Goal: Task Accomplishment & Management: Complete application form

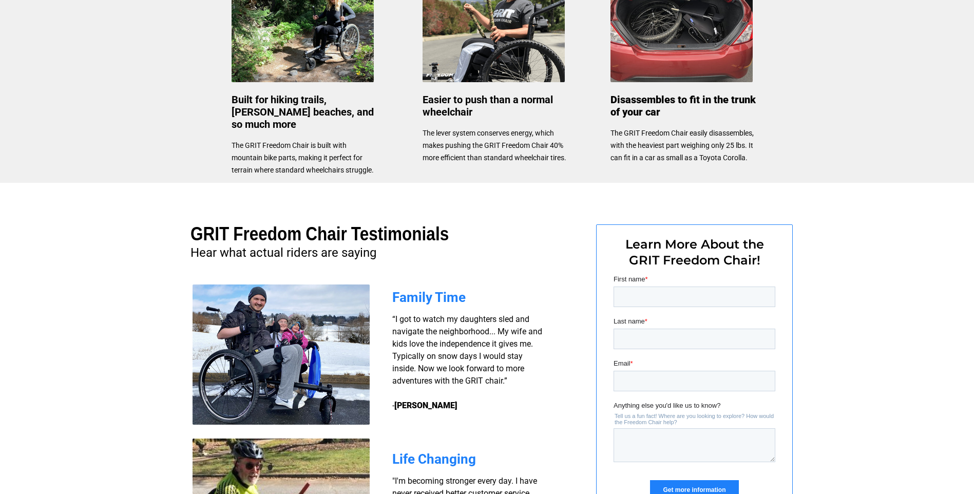
scroll to position [544, 0]
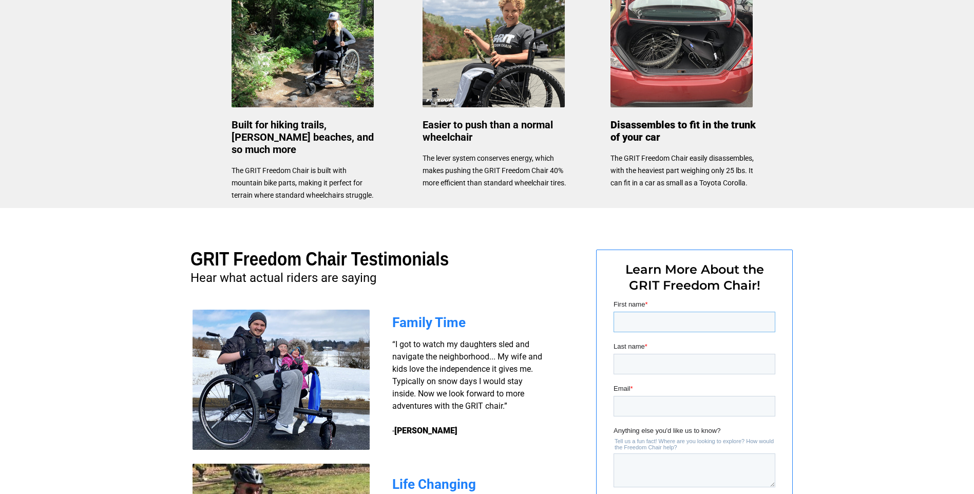
click at [656, 316] on input "First name *" at bounding box center [694, 322] width 162 height 21
type input "Martin"
click at [664, 366] on input "Last name *" at bounding box center [694, 364] width 162 height 21
type input "Kim"
click at [637, 399] on input "Email *" at bounding box center [694, 406] width 162 height 21
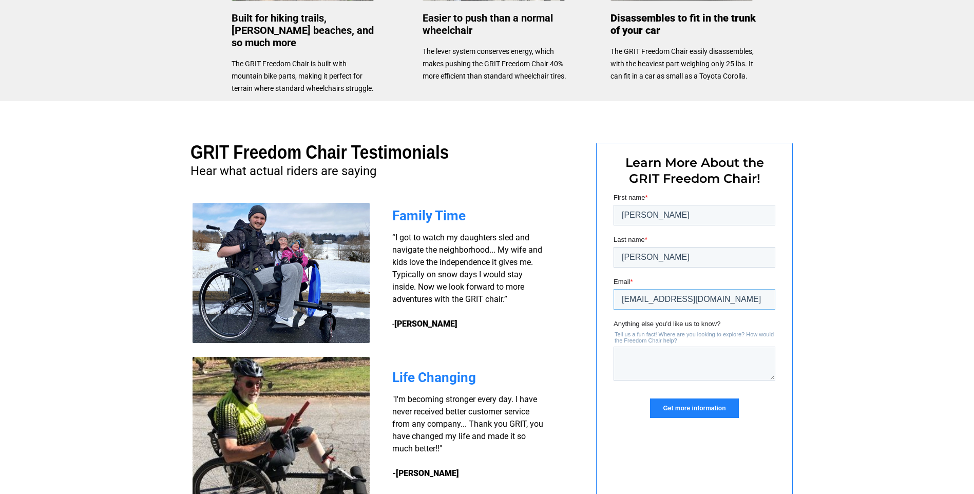
scroll to position [749, 0]
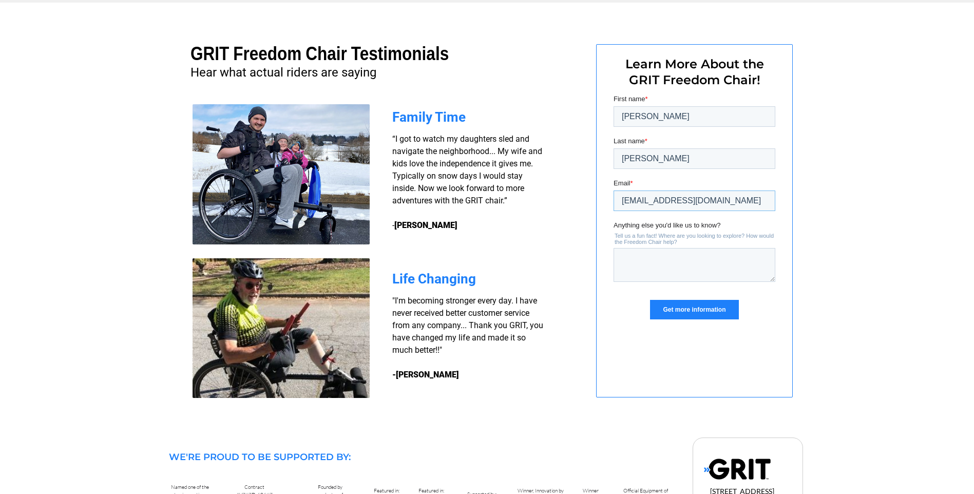
click at [735, 196] on input "dustyoldbear67@yahoo.com" at bounding box center [694, 200] width 162 height 21
click at [751, 207] on input "dustyoldbear67@yahoo.com" at bounding box center [694, 200] width 162 height 21
type input "d"
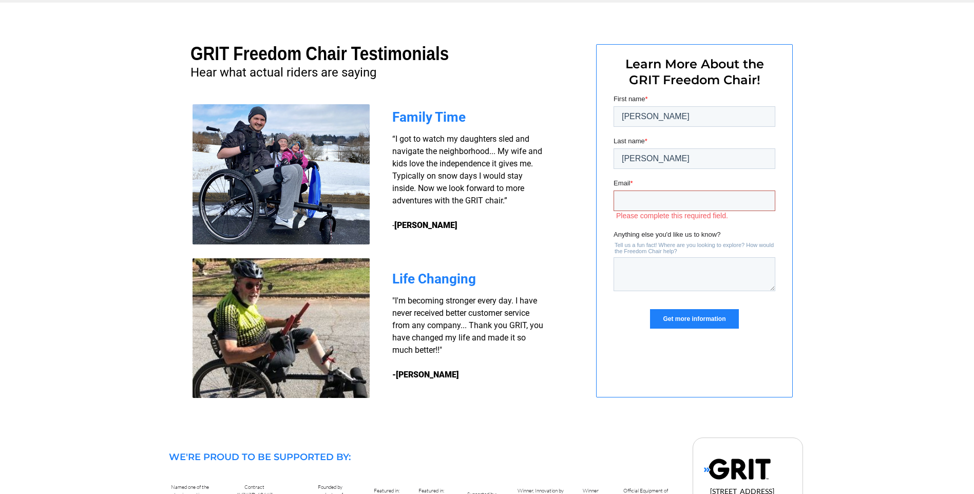
click at [735, 207] on input "Email *" at bounding box center [694, 200] width 162 height 21
click at [676, 198] on input "Email *" at bounding box center [694, 200] width 162 height 21
click at [643, 153] on input "Kim" at bounding box center [694, 158] width 162 height 21
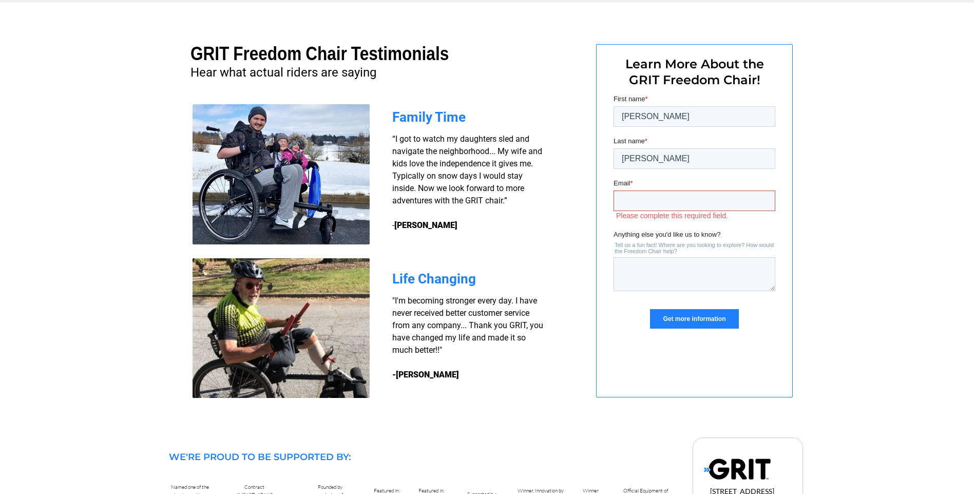
click at [621, 206] on input "Email *" at bounding box center [694, 200] width 162 height 21
type input "[EMAIL_ADDRESS][DOMAIN_NAME]"
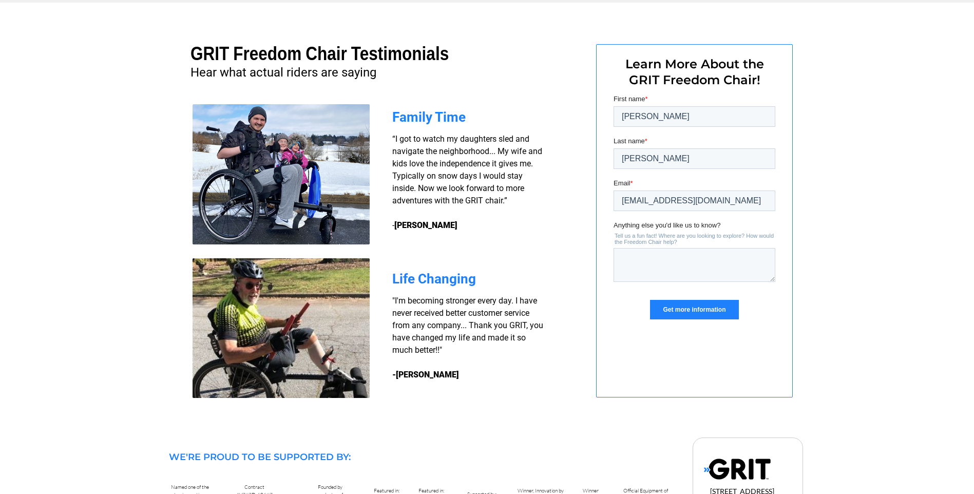
click at [676, 306] on input "Get more information" at bounding box center [693, 310] width 88 height 20
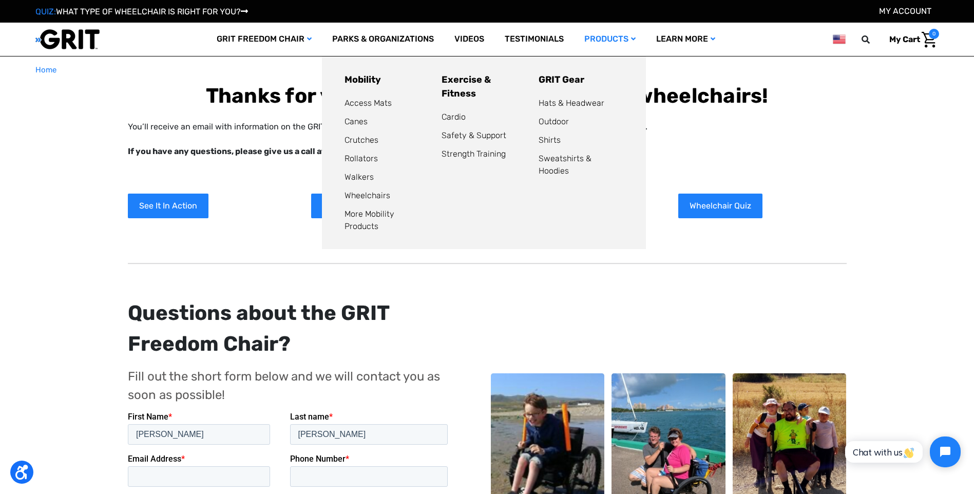
click at [606, 38] on link "Products" at bounding box center [610, 39] width 72 height 33
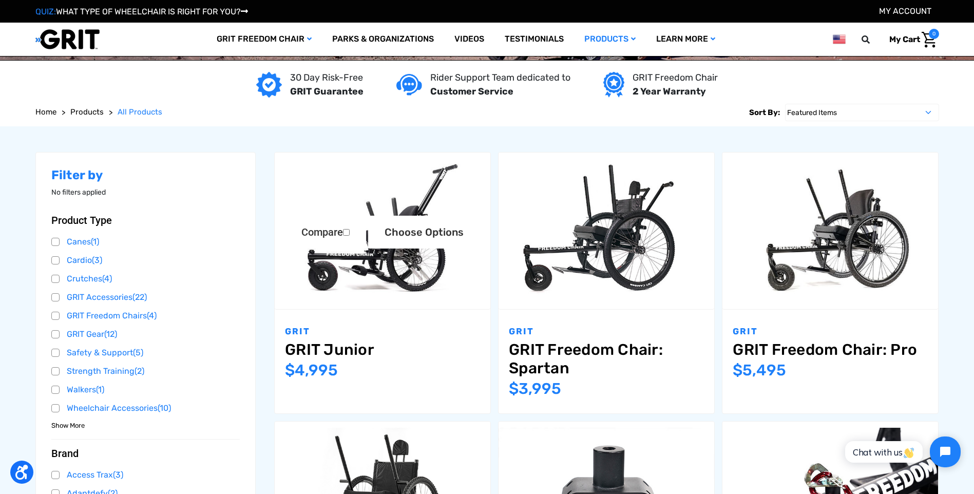
scroll to position [103, 0]
click at [57, 244] on link "Canes (1)" at bounding box center [145, 241] width 189 height 15
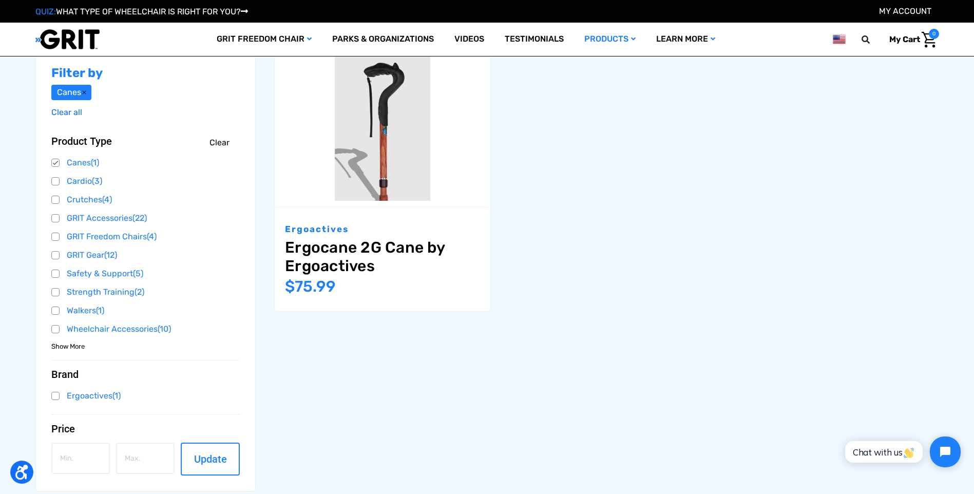
scroll to position [205, 0]
click at [57, 157] on link "Canes (1)" at bounding box center [145, 161] width 189 height 15
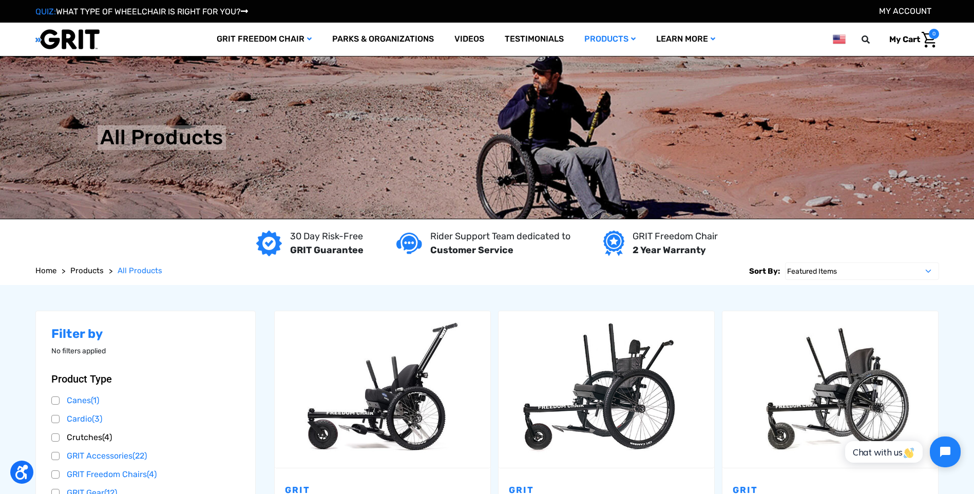
click at [55, 440] on link "Crutches (4)" at bounding box center [145, 437] width 189 height 15
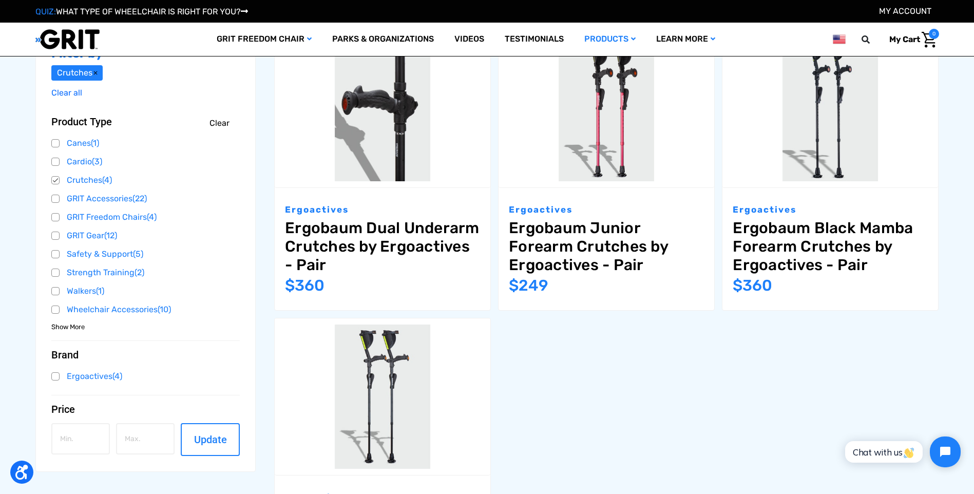
scroll to position [205, 0]
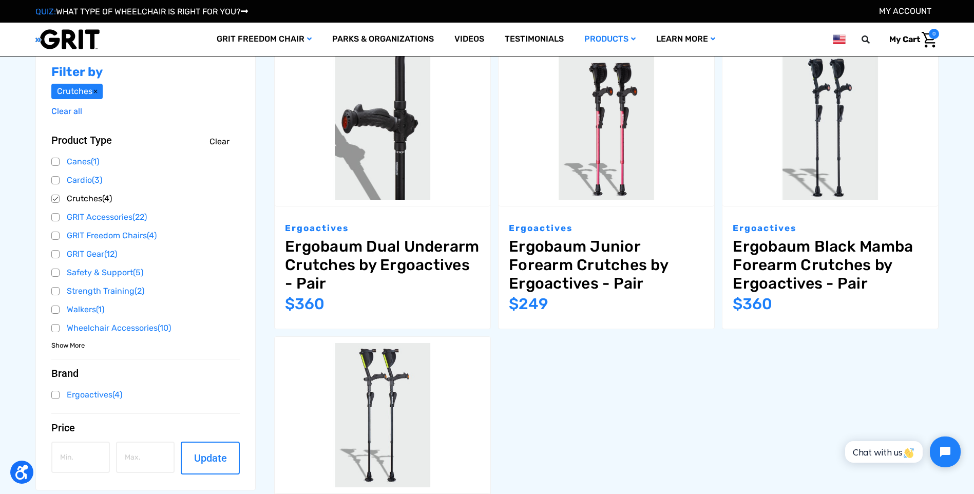
click at [59, 197] on link "Crutches (4)" at bounding box center [145, 198] width 189 height 15
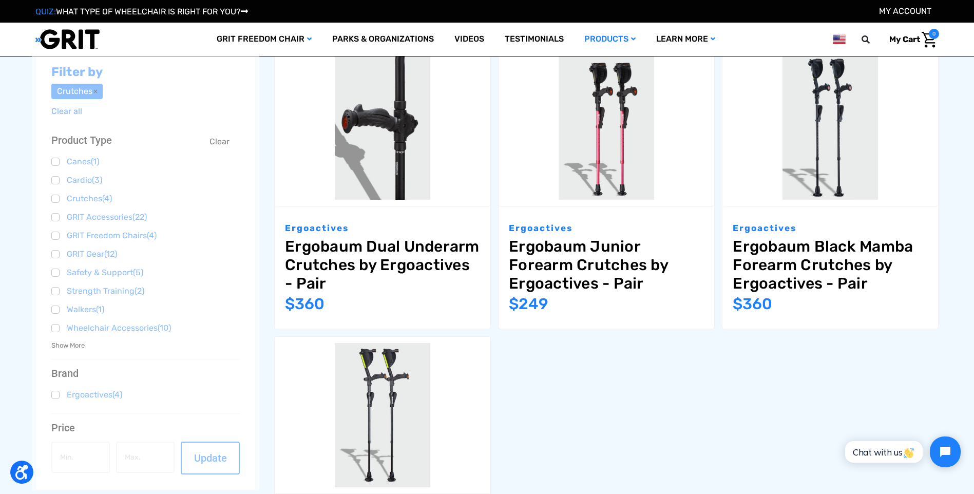
click at [53, 271] on div at bounding box center [146, 269] width 228 height 441
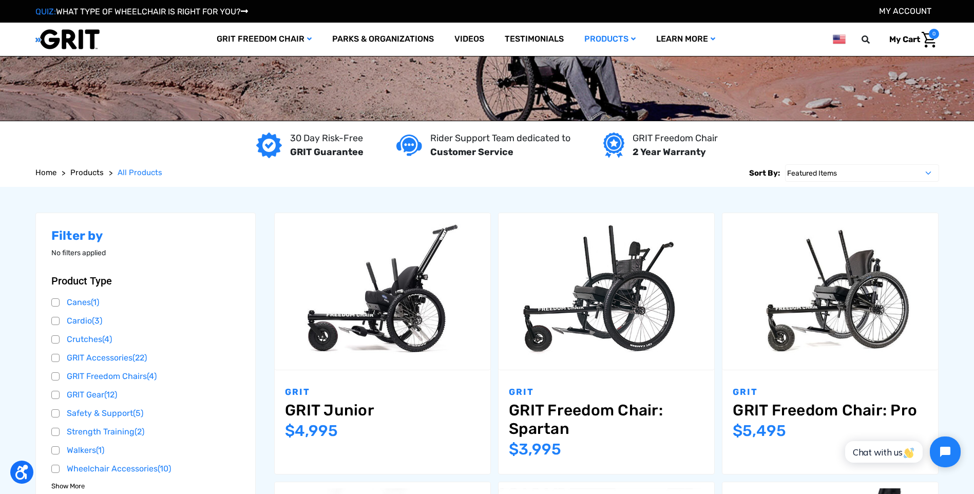
scroll to position [205, 0]
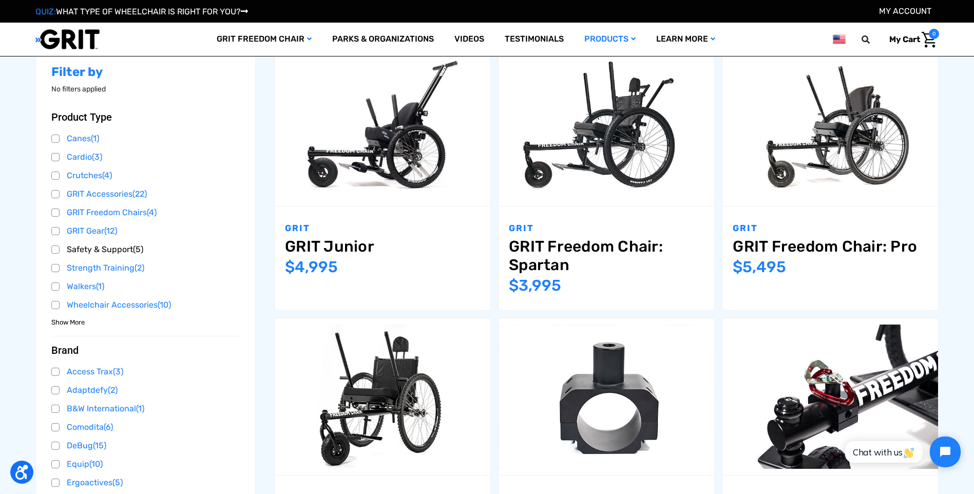
click at [56, 251] on link "Safety & Support (5)" at bounding box center [145, 249] width 189 height 15
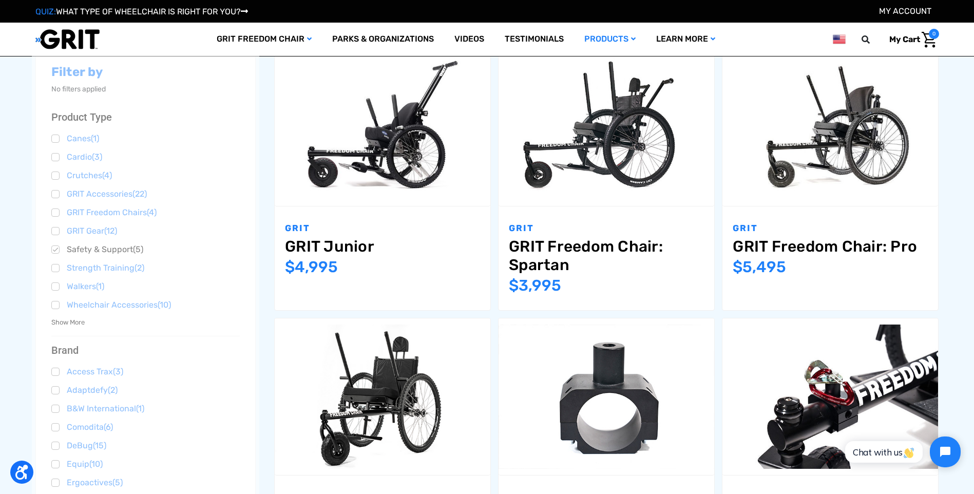
click at [56, 251] on div at bounding box center [146, 361] width 228 height 625
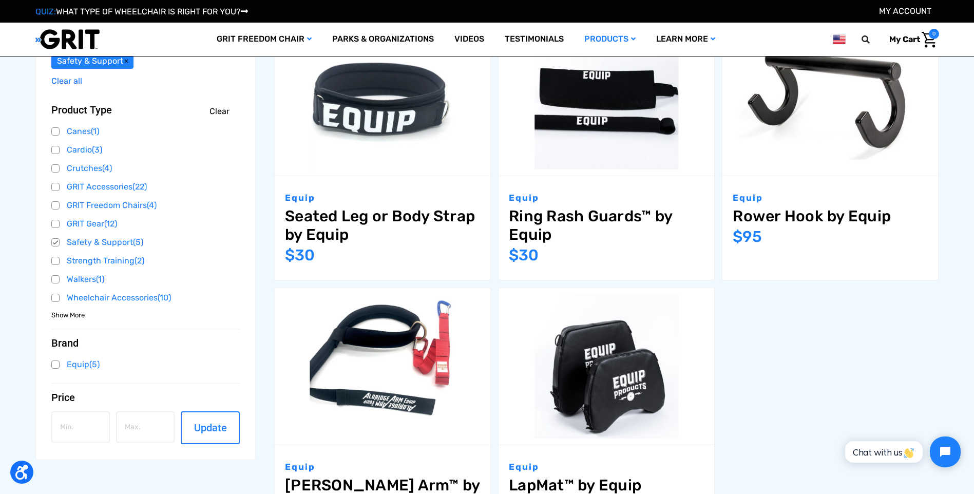
scroll to position [205, 0]
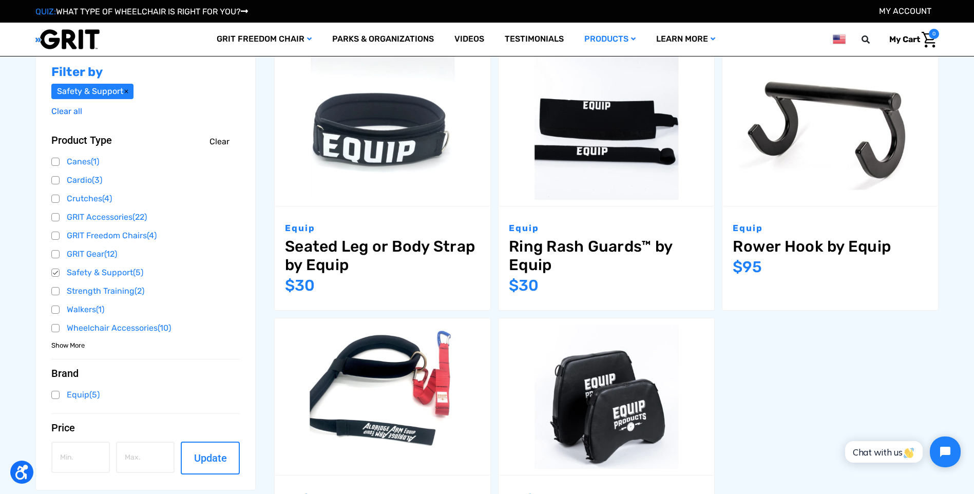
click at [249, 282] on nav "Filter by Safety & Support Clear all Browse by Product Type, Brand & more Hide …" at bounding box center [145, 269] width 221 height 441
click at [55, 314] on link "Walkers (1)" at bounding box center [145, 309] width 189 height 15
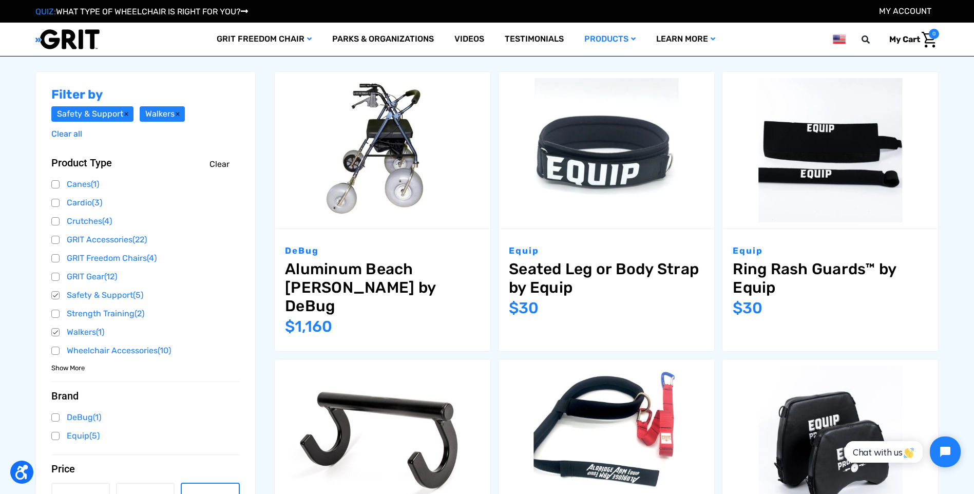
scroll to position [205, 0]
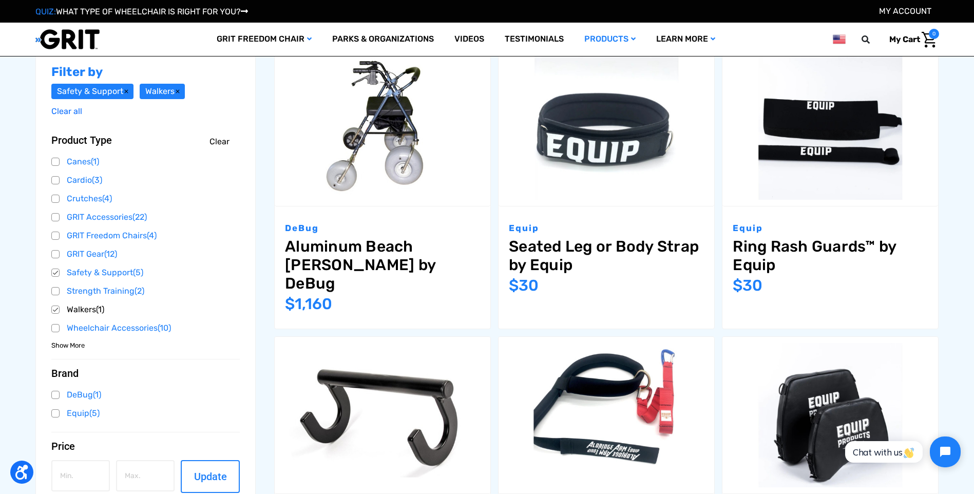
click at [56, 310] on link "Walkers (1)" at bounding box center [145, 309] width 189 height 15
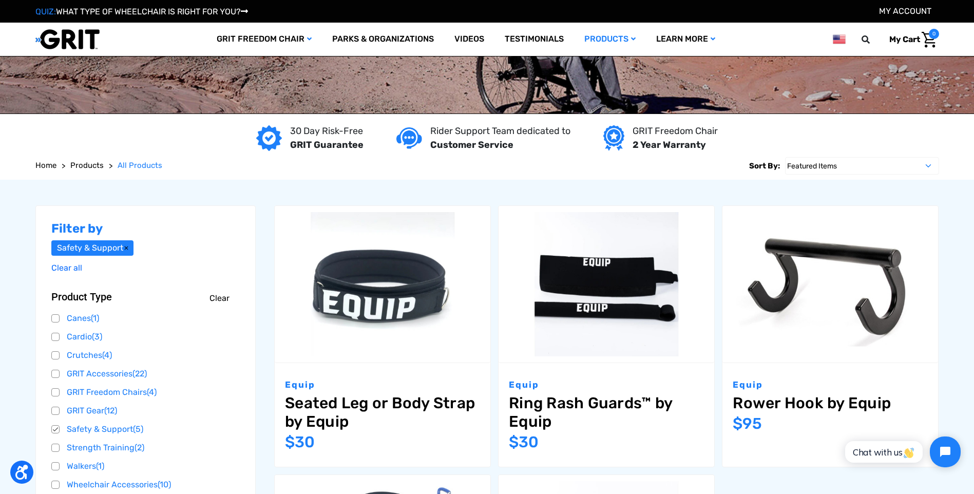
scroll to position [154, 0]
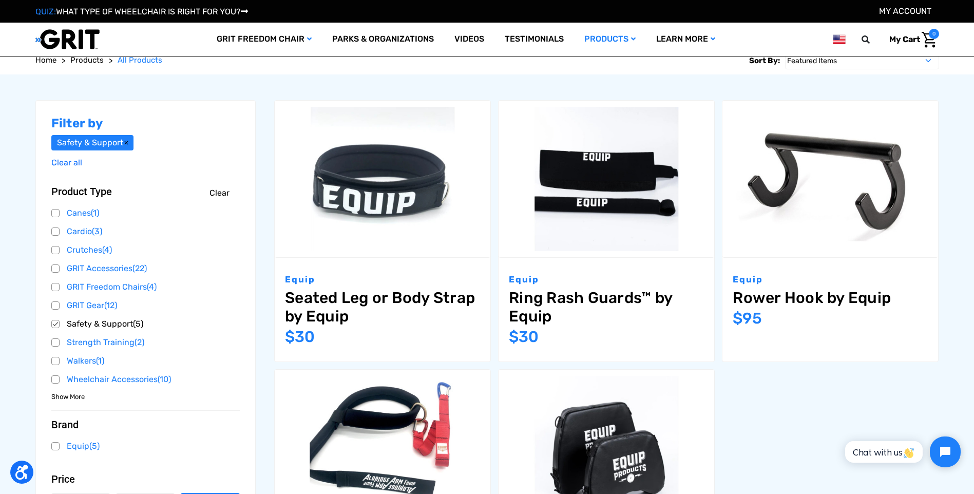
click at [55, 320] on link "Safety & Support (5)" at bounding box center [145, 323] width 189 height 15
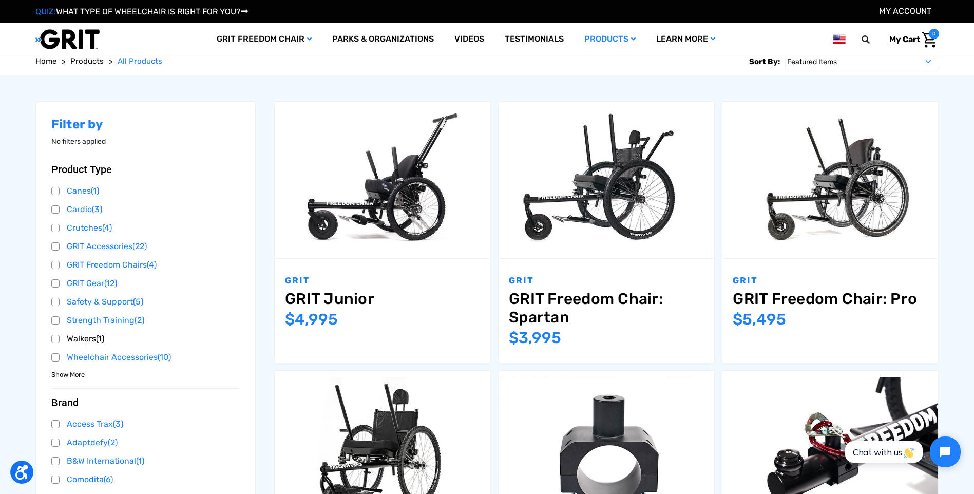
scroll to position [154, 0]
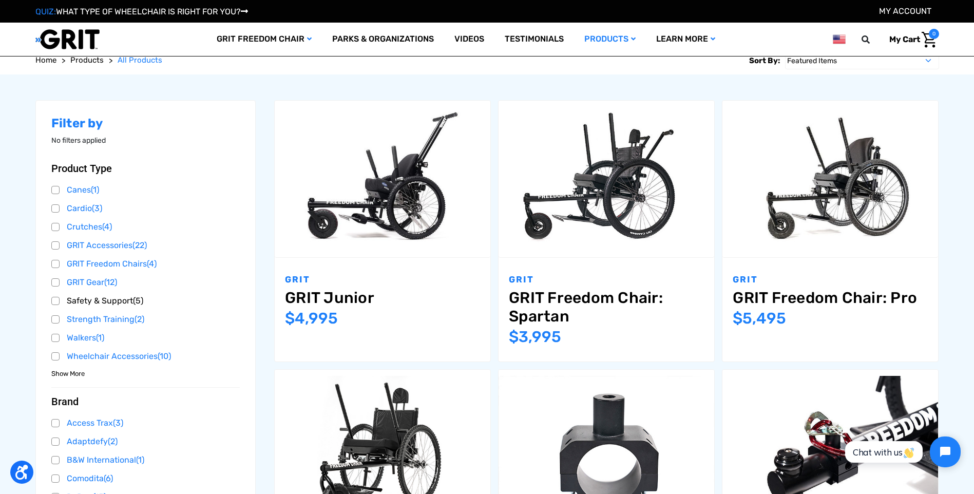
click at [206, 299] on link "Safety & Support (5)" at bounding box center [145, 300] width 189 height 15
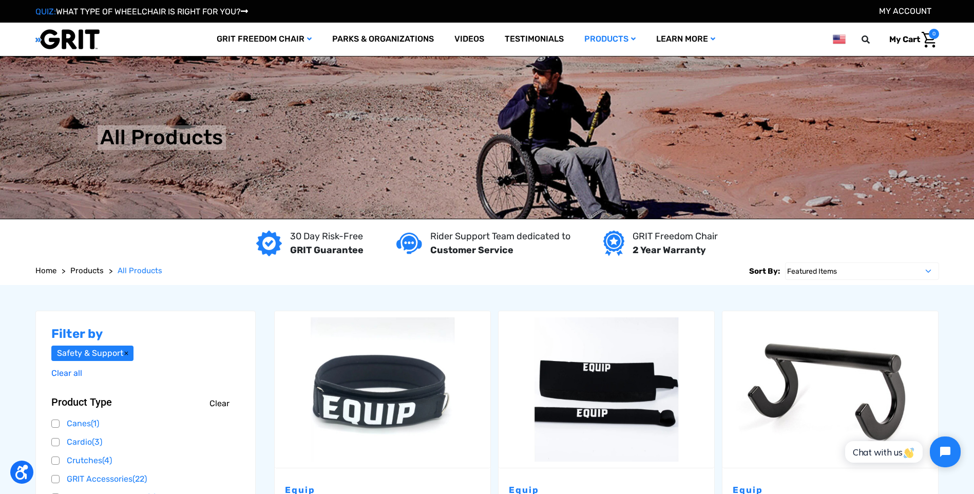
click at [104, 333] on h2 "Filter by" at bounding box center [145, 333] width 189 height 15
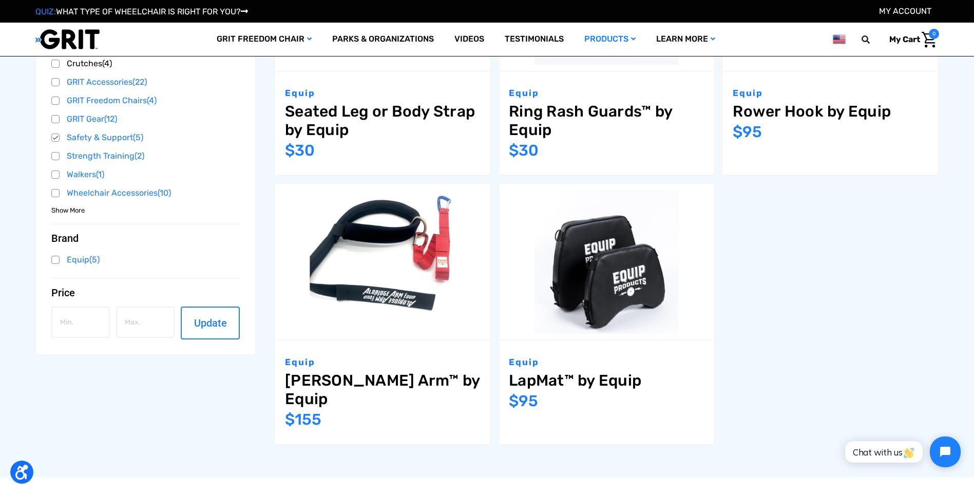
scroll to position [359, 0]
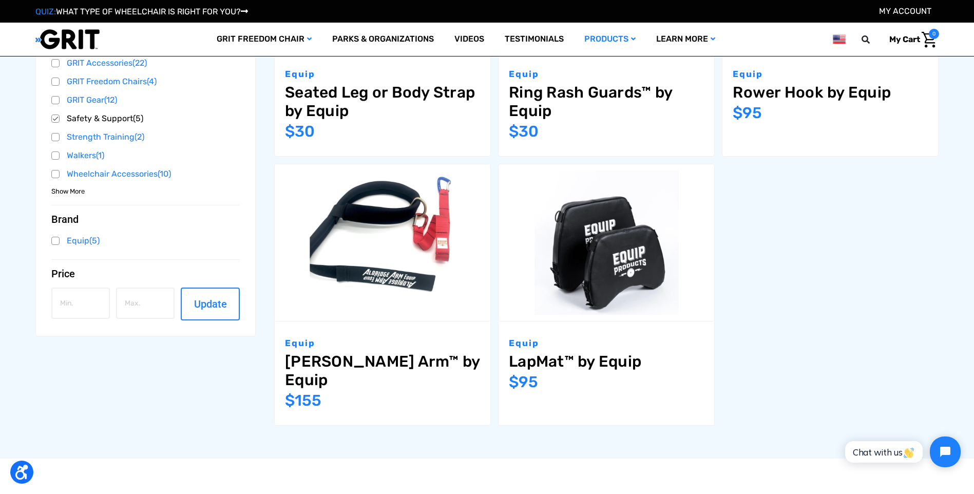
click at [56, 121] on link "Safety & Support (5)" at bounding box center [145, 118] width 189 height 15
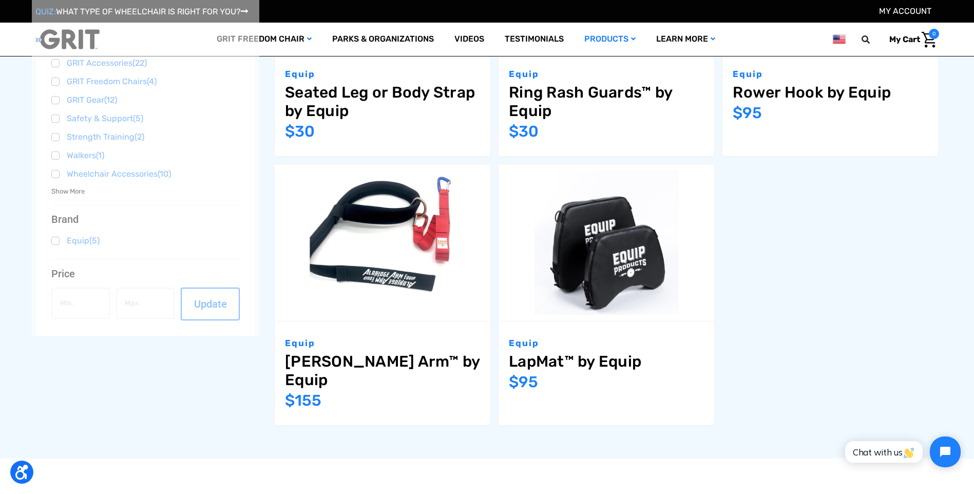
click at [56, 121] on div at bounding box center [146, 115] width 228 height 441
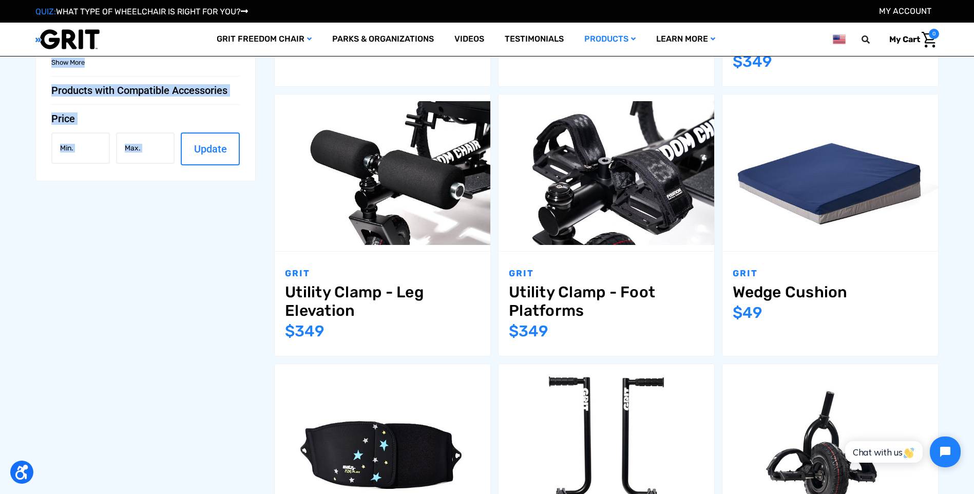
scroll to position [667, 0]
